Goal: Check status: Check status

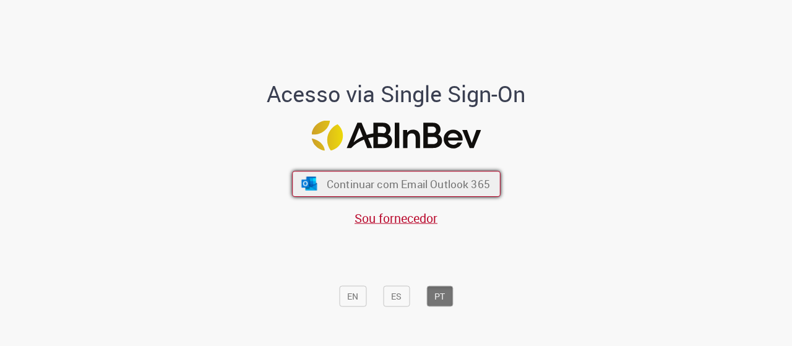
click at [343, 171] on button "Continuar com Email Outlook 365" at bounding box center [396, 184] width 208 height 26
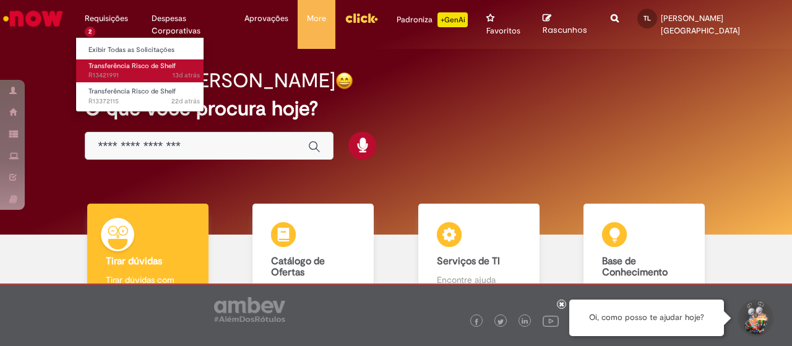
click at [122, 64] on span "Transferência Risco de Shelf" at bounding box center [131, 65] width 87 height 9
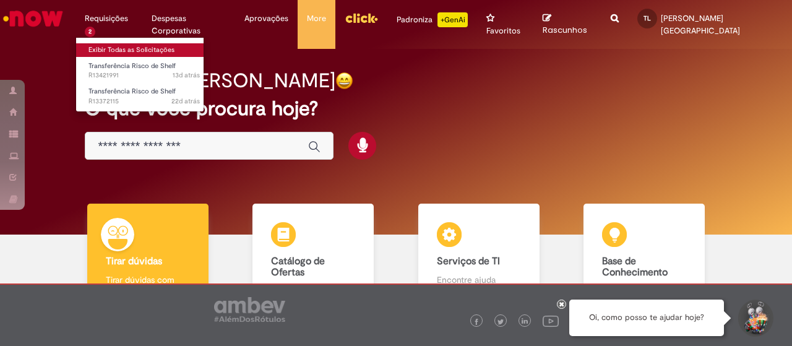
click at [122, 51] on link "Exibir Todas as Solicitações" at bounding box center [144, 50] width 136 height 14
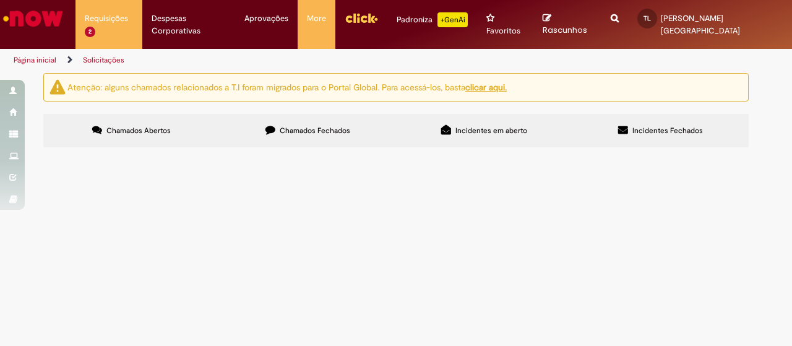
click at [296, 114] on label "Chamados Fechados" at bounding box center [308, 130] width 176 height 33
click at [0, 0] on span "Chamado para envio de 20p de Pepsi Zero 350ml data 12/09 para o CDD [GEOGRAPHIC…" at bounding box center [0, 0] width 0 height 0
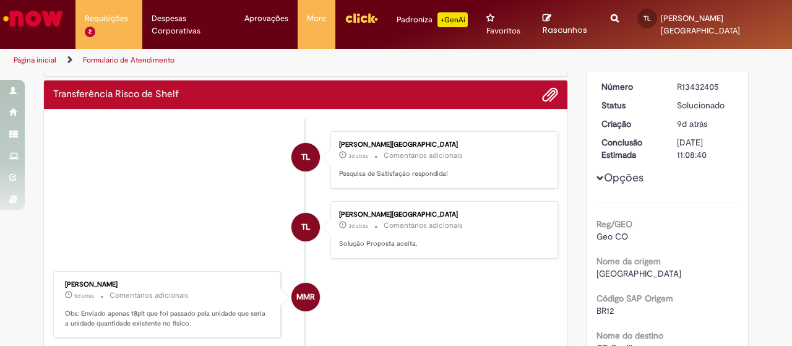
scroll to position [59, 0]
